Goal: Transaction & Acquisition: Purchase product/service

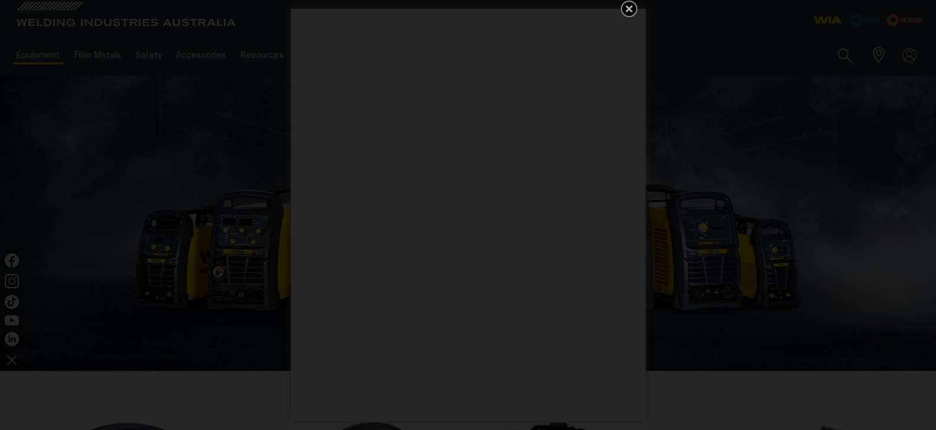
click at [626, 6] on icon "Get 5 WIA Welding Guides Free!" at bounding box center [628, 8] width 7 height 7
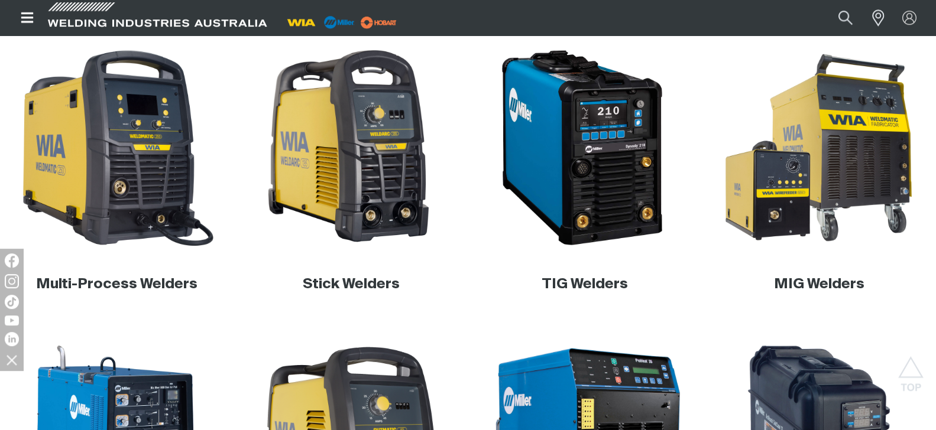
scroll to position [345, 0]
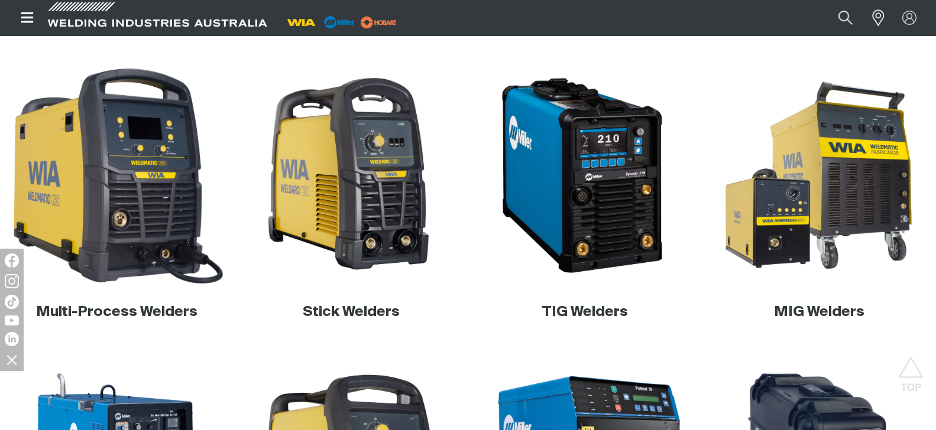
click at [151, 202] on img at bounding box center [116, 175] width 223 height 223
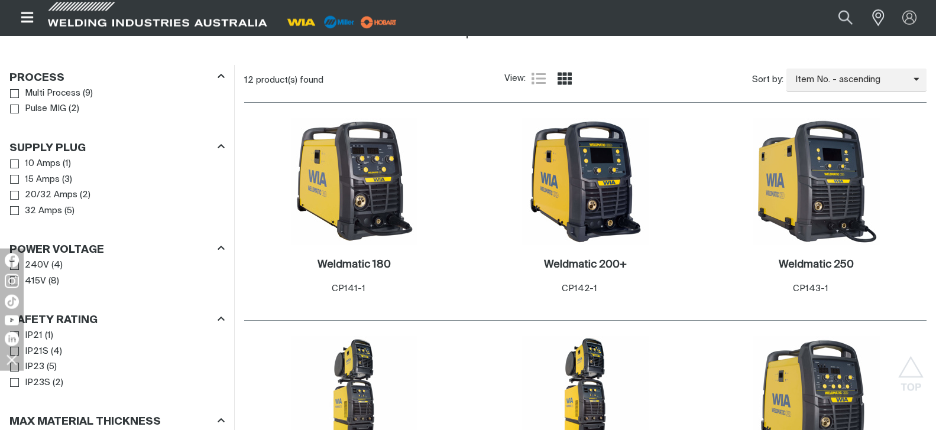
scroll to position [543, 0]
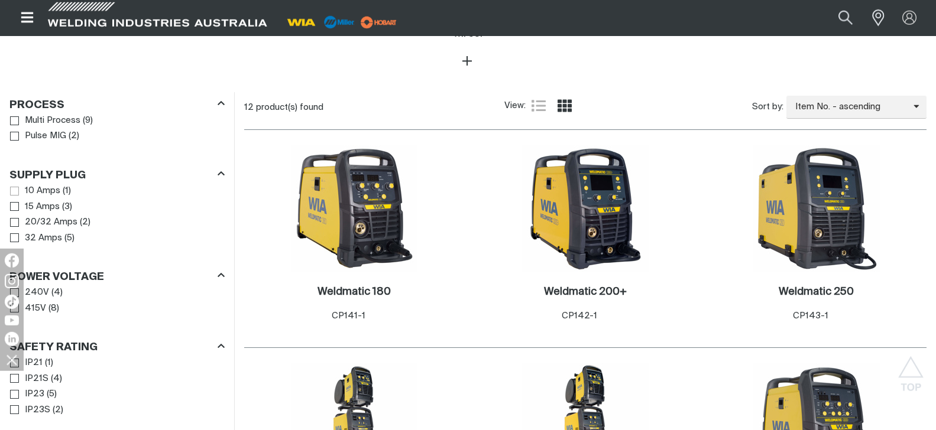
scroll to position [482, 0]
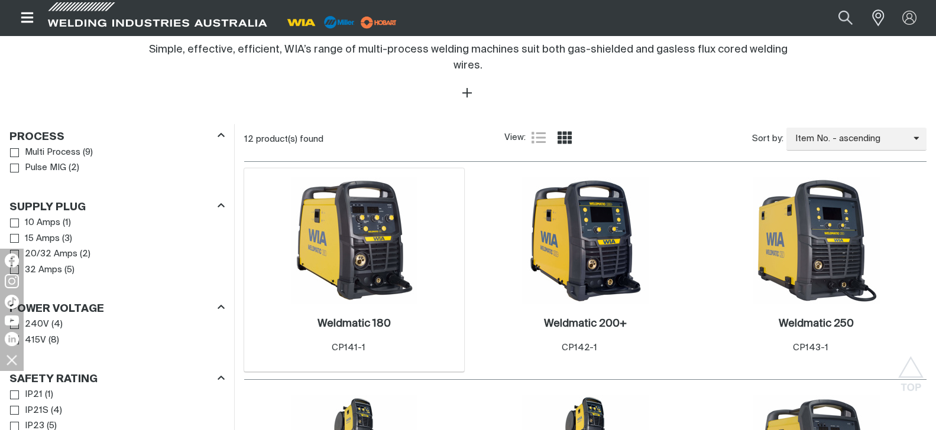
click at [345, 247] on img at bounding box center [354, 240] width 126 height 126
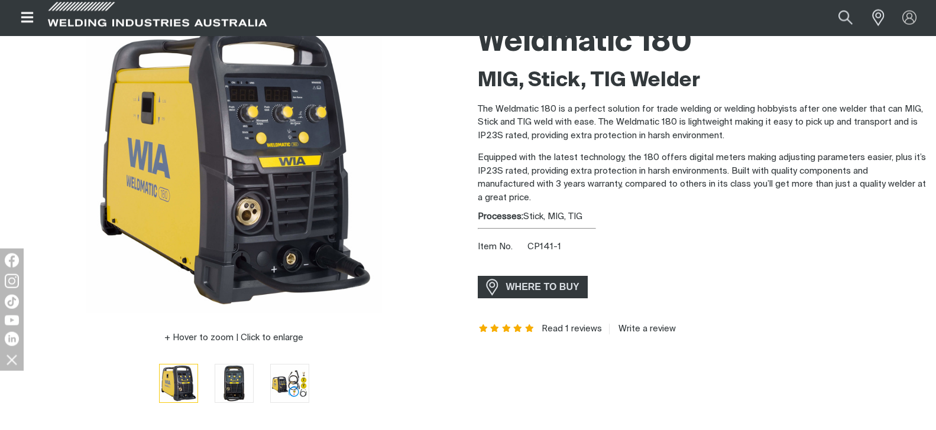
scroll to position [181, 0]
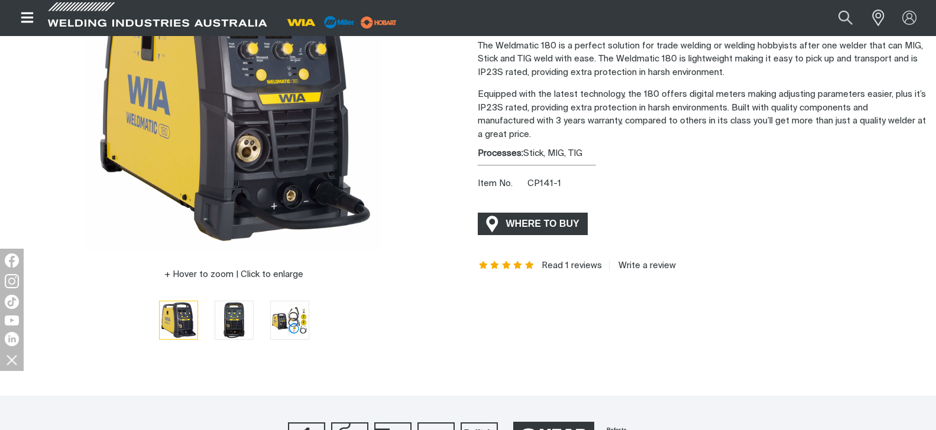
click at [517, 215] on span "WHERE TO BUY" at bounding box center [542, 224] width 89 height 19
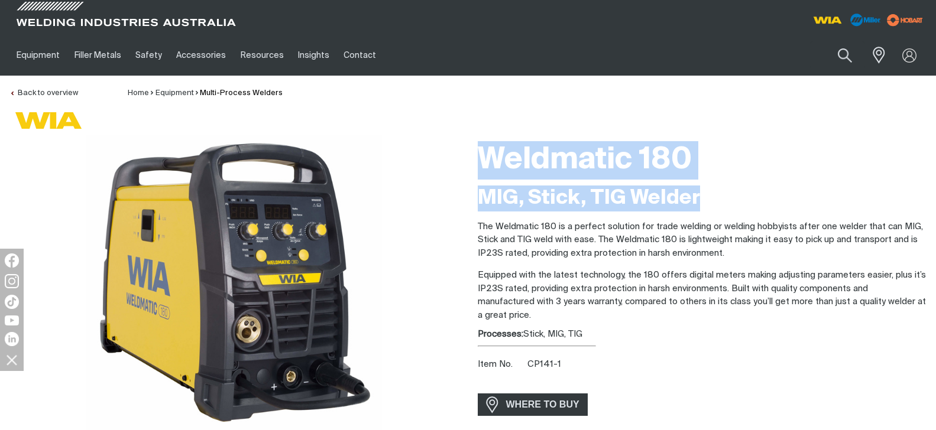
drag, startPoint x: 478, startPoint y: 160, endPoint x: 700, endPoint y: 203, distance: 226.4
click at [700, 203] on div "Weldmatic 180 MIG, Stick, TIG Welder The Weldmatic 180 is a perfect solution fo…" at bounding box center [702, 336] width 449 height 402
copy div "Weldmatic 180 MIG, Stick, TIG Welder"
